Goal: Task Accomplishment & Management: Manage account settings

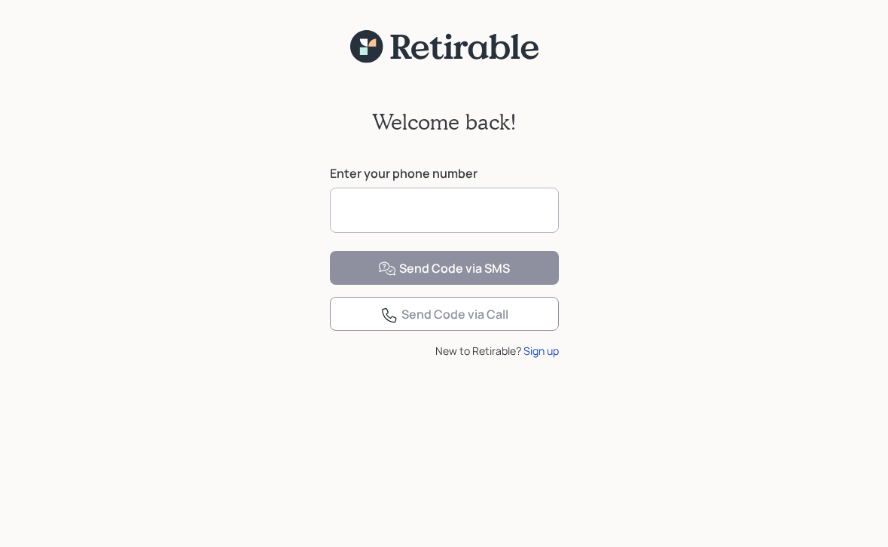
click at [463, 203] on input at bounding box center [444, 210] width 229 height 45
type input "**********"
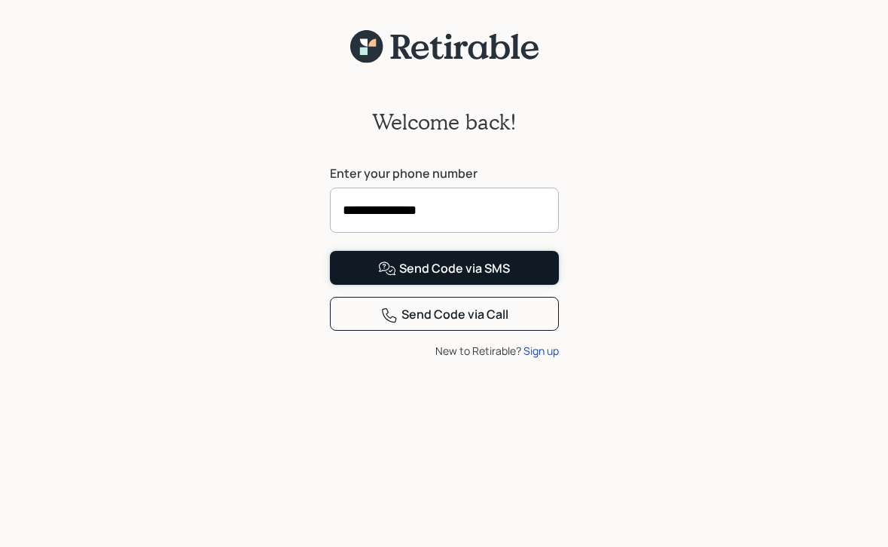
click at [354, 285] on button "Send Code via SMS" at bounding box center [444, 268] width 229 height 34
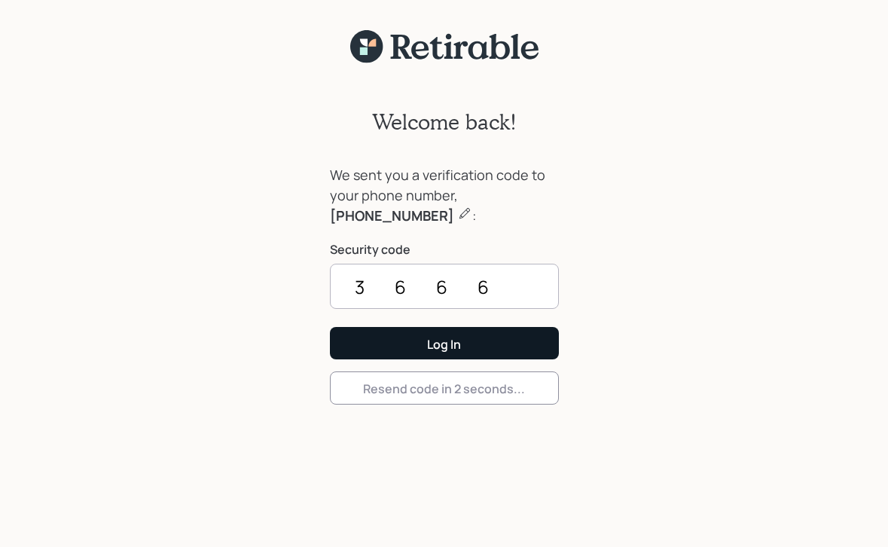
type input "3666"
click at [356, 335] on button "Log In" at bounding box center [444, 343] width 229 height 32
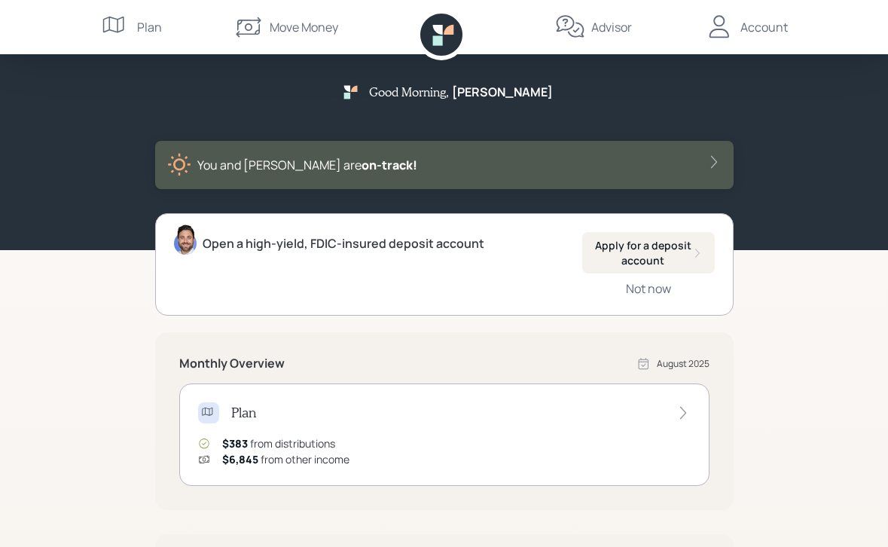
click at [769, 33] on div "Account" at bounding box center [764, 27] width 47 height 18
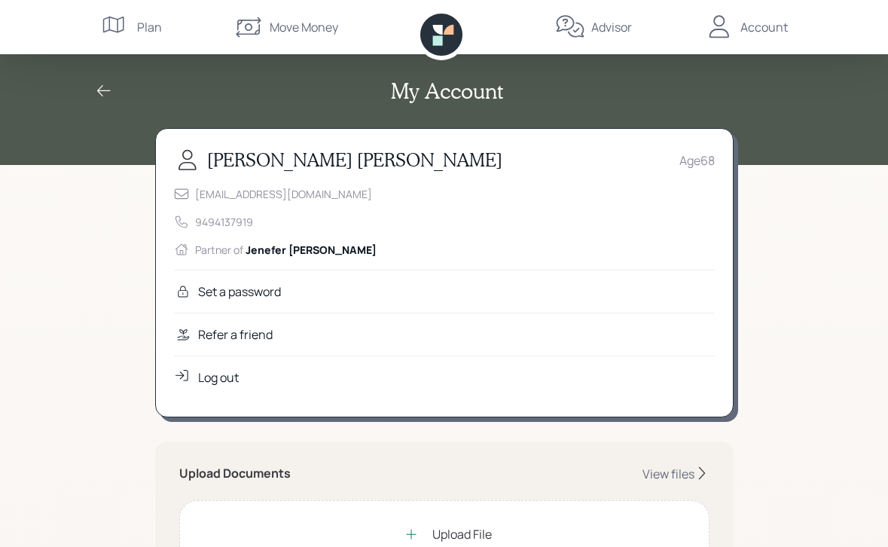
click at [216, 381] on div "Log out" at bounding box center [218, 377] width 41 height 18
